Goal: Information Seeking & Learning: Check status

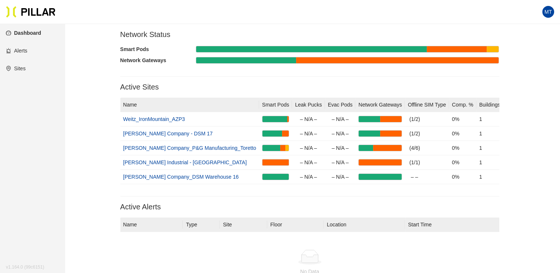
click at [19, 49] on link "Alerts" at bounding box center [16, 51] width 21 height 6
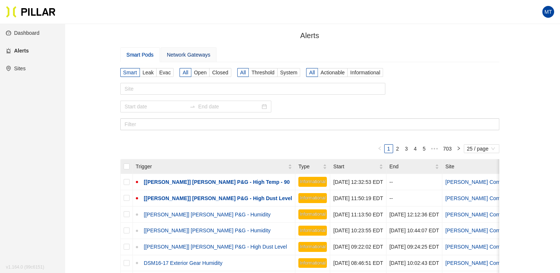
click at [193, 56] on div "Network Gateways" at bounding box center [188, 55] width 43 height 8
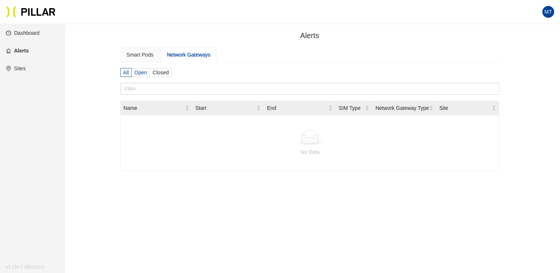
click at [144, 75] on label "Open" at bounding box center [141, 72] width 18 height 9
click at [0, 0] on input "Open" at bounding box center [0, 0] width 0 height 0
click at [179, 56] on div "Network Gateways" at bounding box center [188, 55] width 43 height 8
click at [182, 54] on div "Network Gateways" at bounding box center [188, 55] width 43 height 8
click at [189, 56] on div "Network Gateways" at bounding box center [188, 55] width 43 height 8
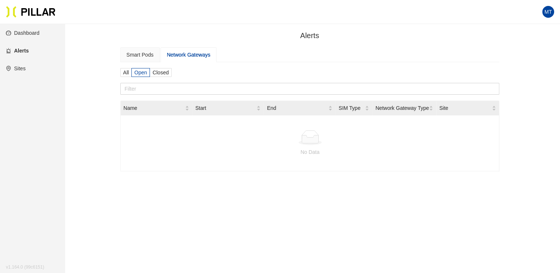
click at [18, 97] on aside "Dashboard Alerts Sites v 1.164.0 (99c6151) v 1.164.0 (99c6151)" at bounding box center [32, 160] width 65 height 273
click at [22, 69] on link "Sites" at bounding box center [16, 68] width 20 height 6
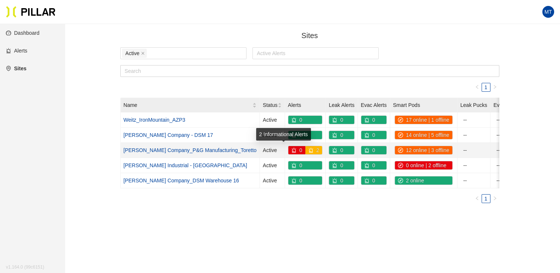
click at [308, 151] on icon "alert" at bounding box center [310, 150] width 5 height 5
click at [292, 151] on icon "alert" at bounding box center [294, 150] width 4 height 5
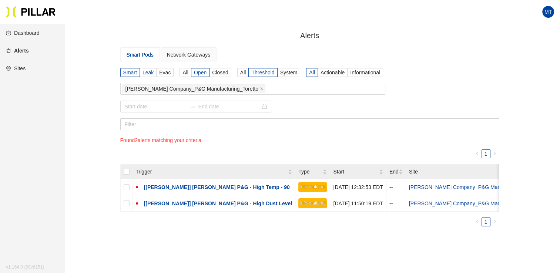
click at [150, 71] on span "Leak" at bounding box center [147, 73] width 11 height 6
click at [0, 0] on input "Leak" at bounding box center [0, 0] width 0 height 0
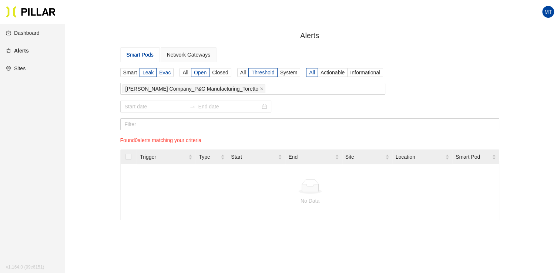
click at [164, 74] on span "Evac" at bounding box center [164, 73] width 11 height 6
click at [0, 0] on input "Evac" at bounding box center [0, 0] width 0 height 0
click at [133, 73] on span "Smart" at bounding box center [130, 73] width 14 height 6
click at [0, 0] on input "Smart" at bounding box center [0, 0] width 0 height 0
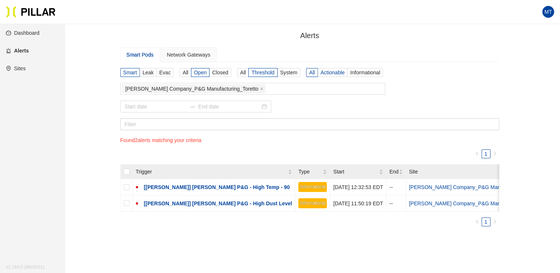
click at [327, 73] on span "Actionable" at bounding box center [332, 73] width 24 height 6
click at [0, 0] on input "Actionable" at bounding box center [0, 0] width 0 height 0
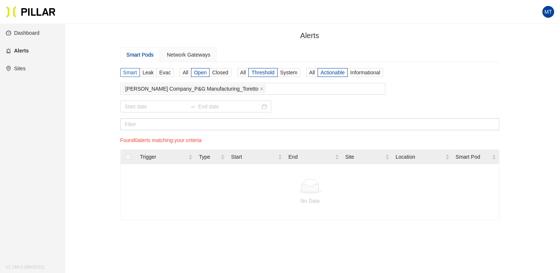
click at [127, 73] on span "Smart" at bounding box center [130, 73] width 14 height 6
click at [0, 0] on input "Smart" at bounding box center [0, 0] width 0 height 0
click at [19, 68] on link "Sites" at bounding box center [16, 68] width 20 height 6
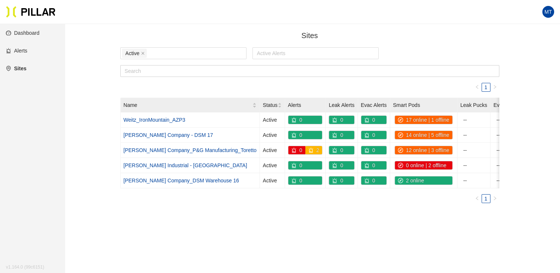
click at [36, 36] on link "Dashboard" at bounding box center [23, 33] width 34 height 6
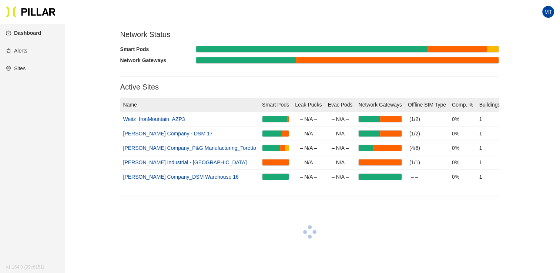
click at [21, 69] on link "Sites" at bounding box center [16, 68] width 20 height 6
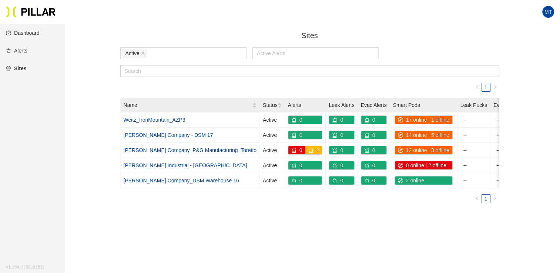
drag, startPoint x: 133, startPoint y: 221, endPoint x: 93, endPoint y: 151, distance: 81.6
click at [132, 220] on main "Sites / Active Active Alerts 1 Name Status Alerts Leak Alerts Evac Alerts Smart…" at bounding box center [280, 175] width 560 height 303
click at [17, 69] on link "Sites" at bounding box center [16, 68] width 20 height 6
click at [32, 33] on link "Dashboard" at bounding box center [23, 33] width 34 height 6
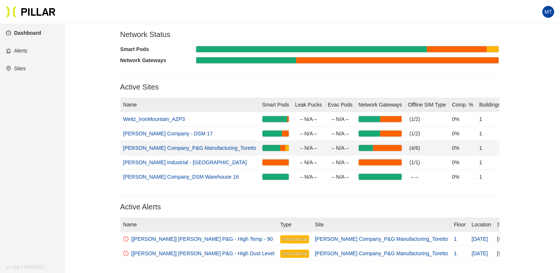
click at [193, 146] on link "[PERSON_NAME] Company_P&G Manufacturing_Toretto" at bounding box center [189, 148] width 133 height 6
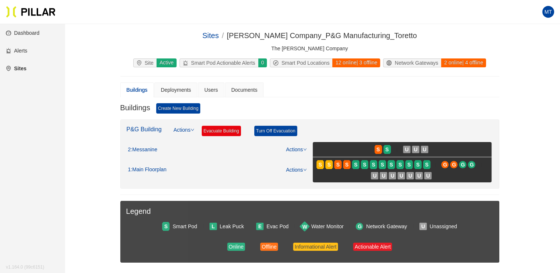
click at [363, 126] on div "P&G Building Actions Evacuate Building Turn Off Evacuation" at bounding box center [310, 134] width 366 height 16
click at [472, 107] on div "Buildings Create New Building" at bounding box center [309, 111] width 379 height 16
click at [431, 98] on div "Buildings Deployments Users Documents Buildings Create New Building P&G Buildin…" at bounding box center [309, 185] width 379 height 204
click at [147, 64] on div "Site" at bounding box center [145, 63] width 23 height 8
click at [150, 61] on div "Site" at bounding box center [145, 63] width 23 height 8
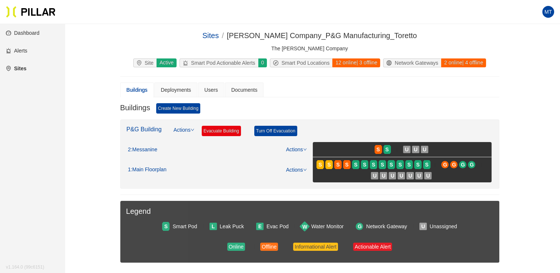
click at [548, 13] on span "MT" at bounding box center [547, 12] width 7 height 12
click at [517, 37] on link "Settings" at bounding box center [509, 38] width 27 height 8
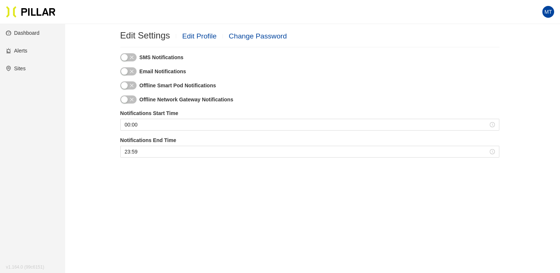
click at [198, 36] on link "Edit Profile" at bounding box center [199, 36] width 34 height 8
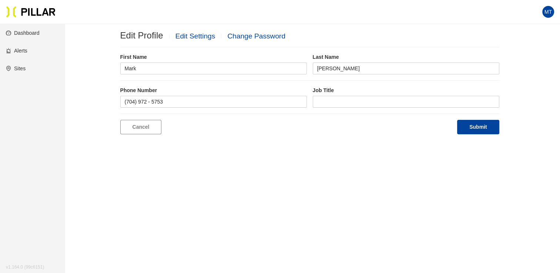
click at [255, 33] on link "Change Password" at bounding box center [256, 36] width 58 height 8
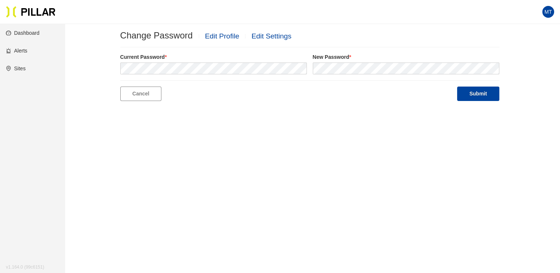
click at [219, 146] on main "Change Password Edit Profile Edit Settings Current Password * New Password * Ca…" at bounding box center [280, 160] width 560 height 273
click at [542, 8] on span "MT" at bounding box center [548, 12] width 12 height 12
click at [522, 50] on link "Pillar On-Site App" at bounding box center [522, 50] width 53 height 8
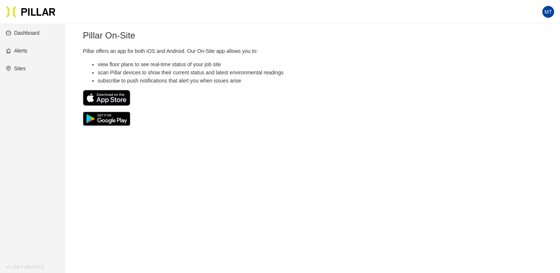
click at [252, 108] on div "Pillar On-Site Pillar offers an app for both iOS and Android. Our On-Site app a…" at bounding box center [309, 78] width 453 height 96
click at [22, 34] on link "Dashboard" at bounding box center [23, 33] width 34 height 6
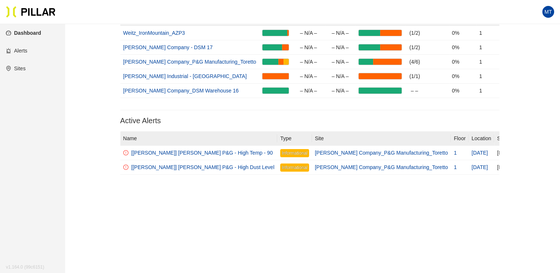
scroll to position [93, 0]
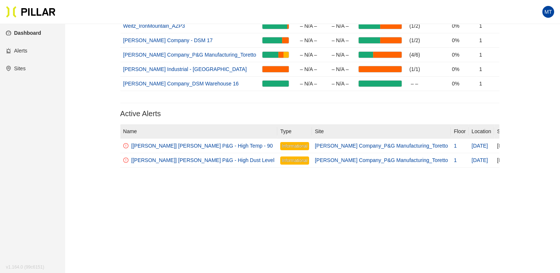
click at [23, 34] on link "Dashboard" at bounding box center [23, 33] width 35 height 6
click at [23, 50] on link "Alerts" at bounding box center [16, 51] width 21 height 6
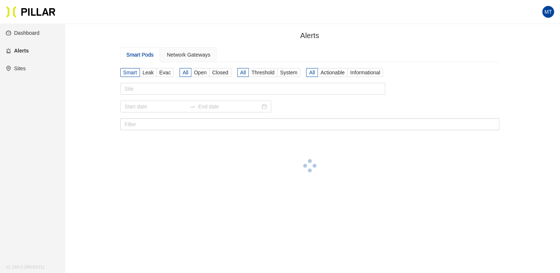
click at [17, 67] on link "Sites" at bounding box center [16, 68] width 20 height 6
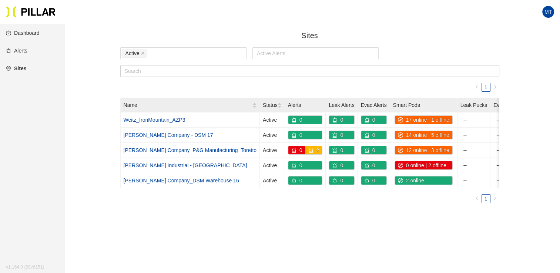
click at [546, 10] on span "MT" at bounding box center [547, 12] width 7 height 12
click at [419, 36] on div "Sites /" at bounding box center [309, 35] width 379 height 11
click at [263, 103] on div "Status" at bounding box center [272, 105] width 19 height 8
click at [217, 209] on div "1 Name Status Alerts Leak Alerts Evac Alerts Smart Pods Leak Pucks Evac Pods Ne…" at bounding box center [309, 146] width 379 height 126
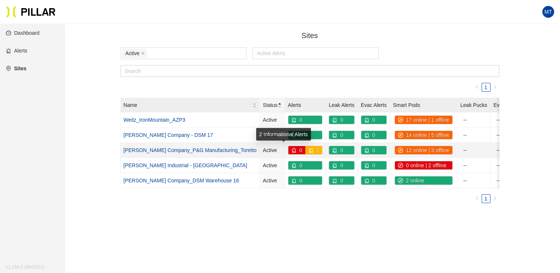
click at [308, 148] on icon "alert" at bounding box center [310, 150] width 5 height 5
